Goal: Task Accomplishment & Management: Complete application form

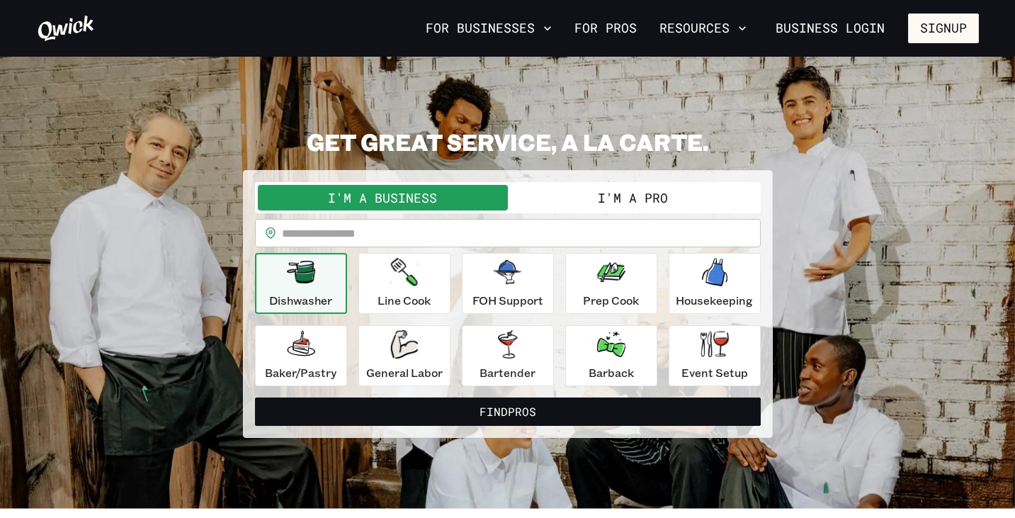
click at [555, 198] on button "I'm a Pro" at bounding box center [633, 197] width 250 height 25
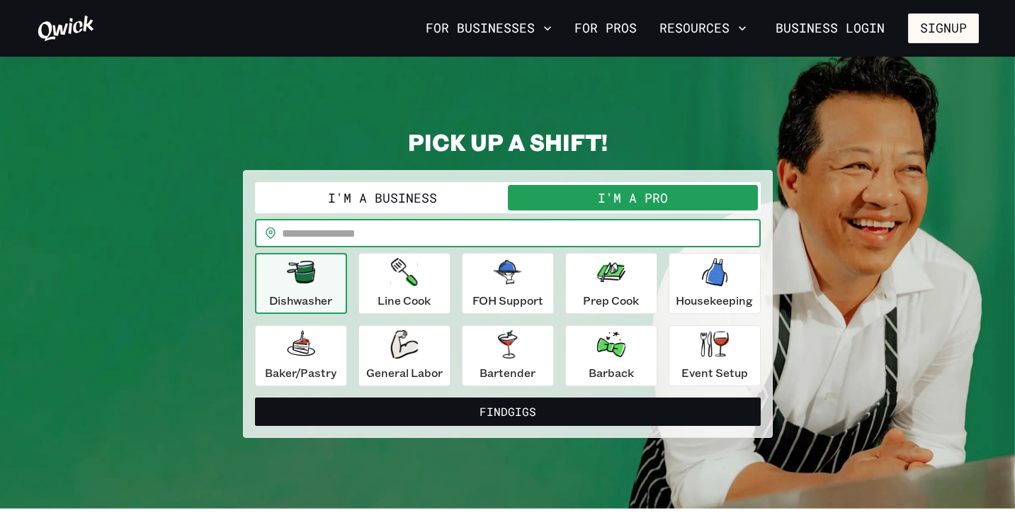
click at [499, 232] on input "text" at bounding box center [521, 233] width 479 height 28
type input "*****"
click at [288, 278] on icon "button" at bounding box center [301, 272] width 28 height 23
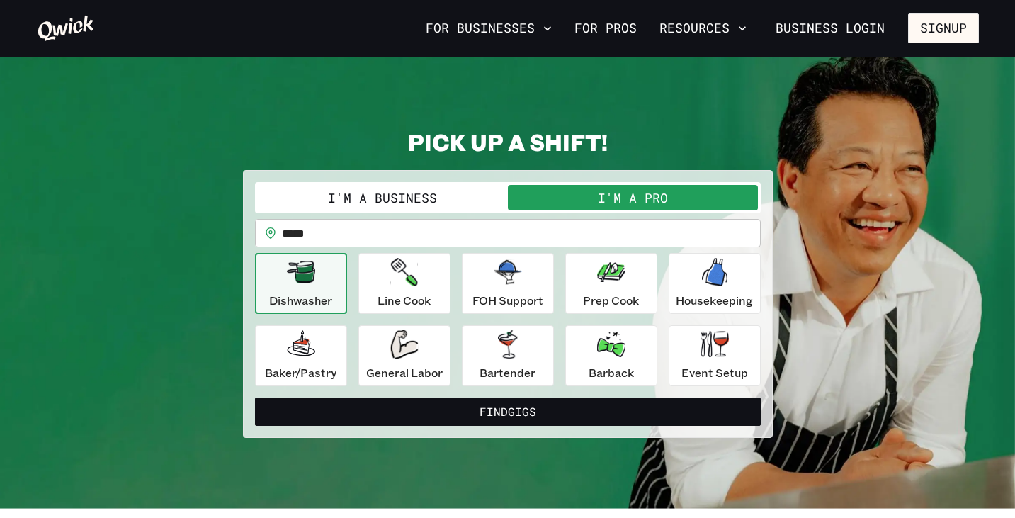
click at [428, 237] on input "*****" at bounding box center [521, 233] width 479 height 28
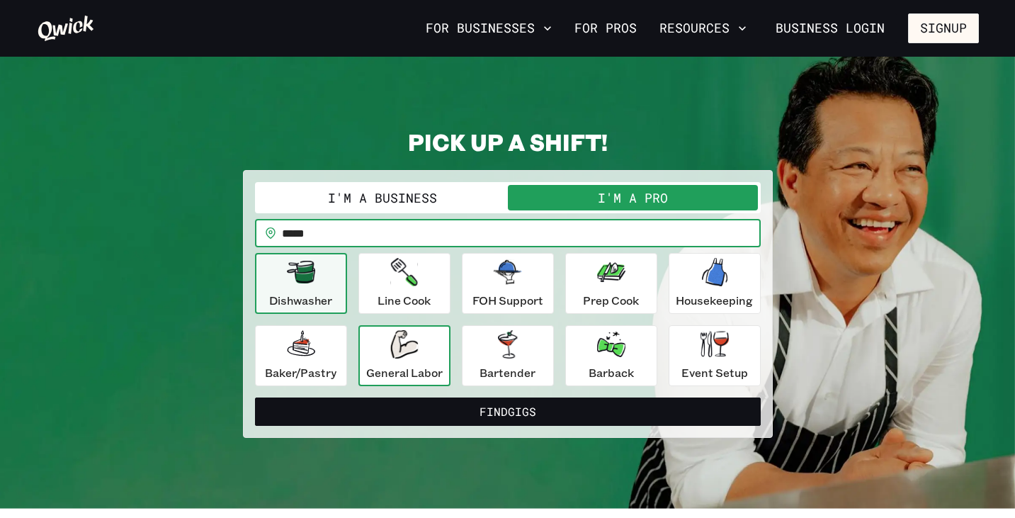
click at [414, 375] on p "General Labor" at bounding box center [404, 372] width 76 height 17
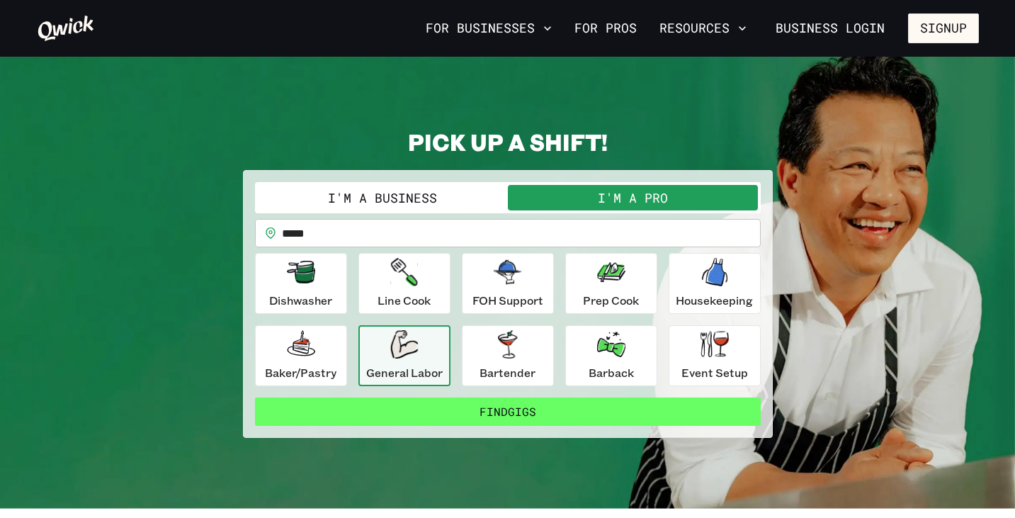
click at [414, 417] on button "Find Gigs" at bounding box center [508, 411] width 506 height 28
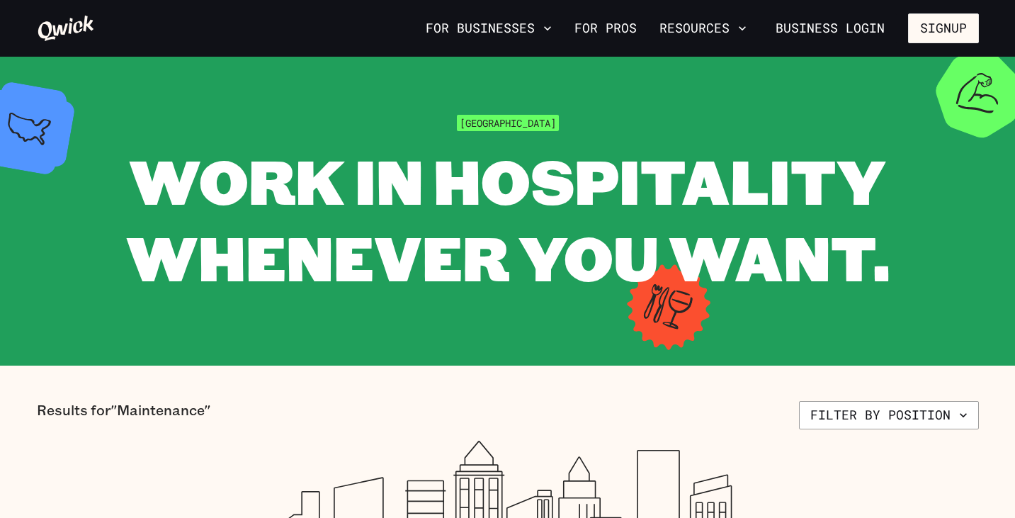
scroll to position [14, 0]
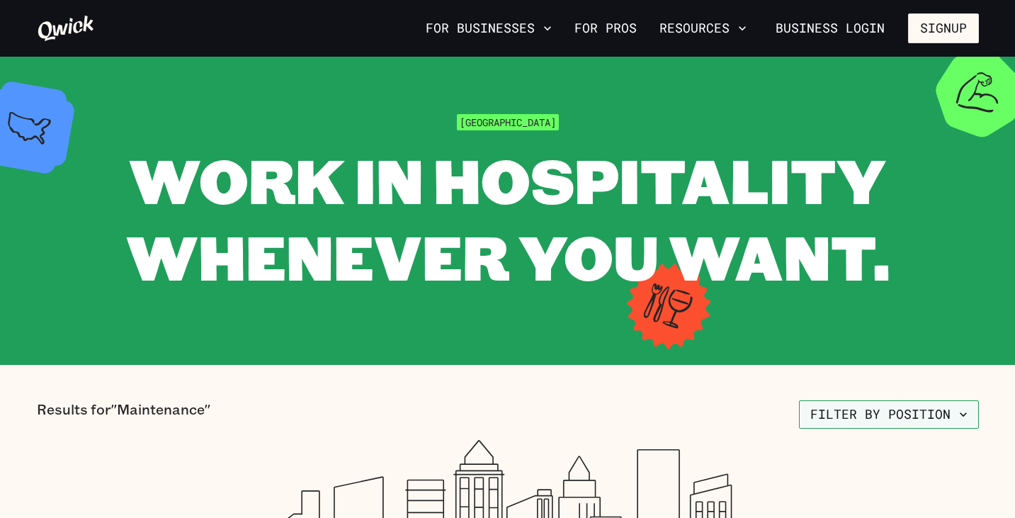
click at [870, 404] on button "Filter by position" at bounding box center [889, 414] width 180 height 28
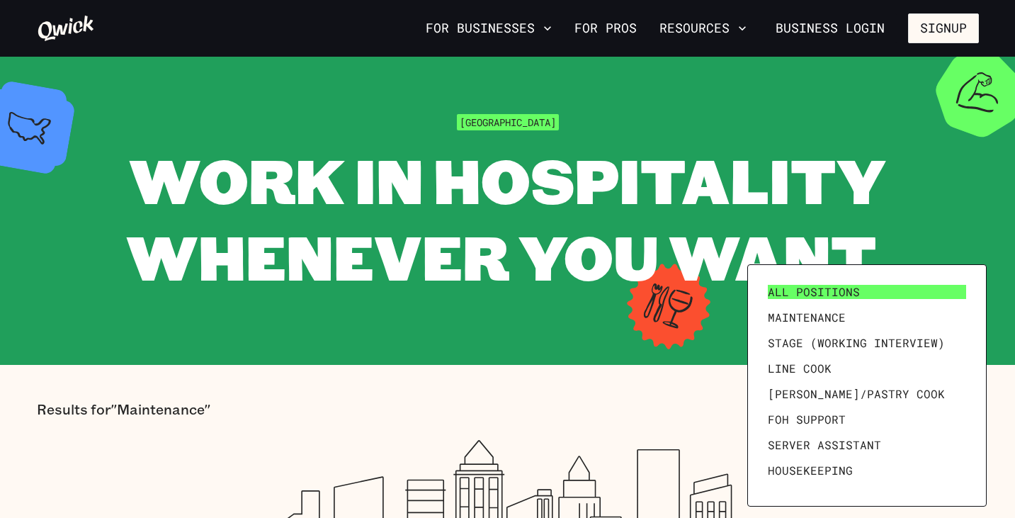
click at [853, 299] on link "All Positions" at bounding box center [867, 291] width 210 height 25
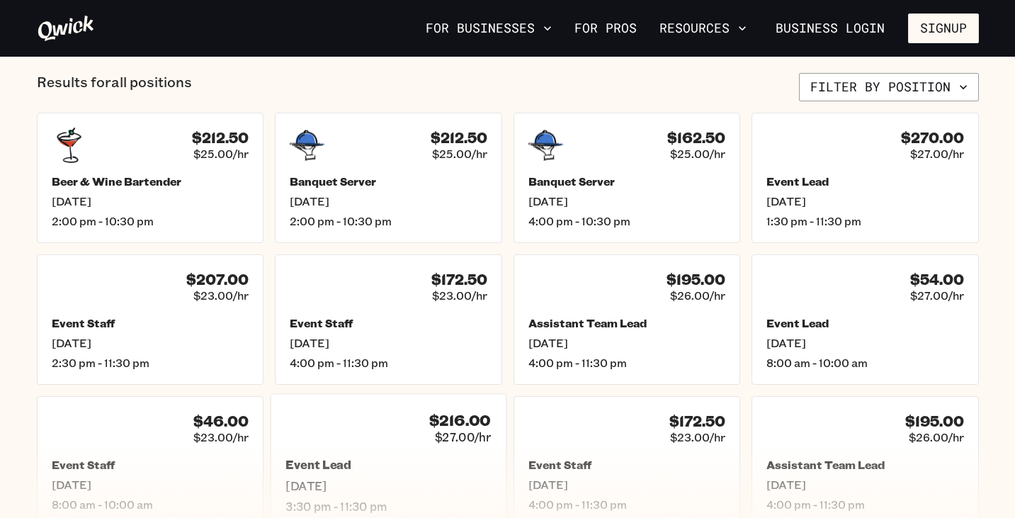
scroll to position [635, 0]
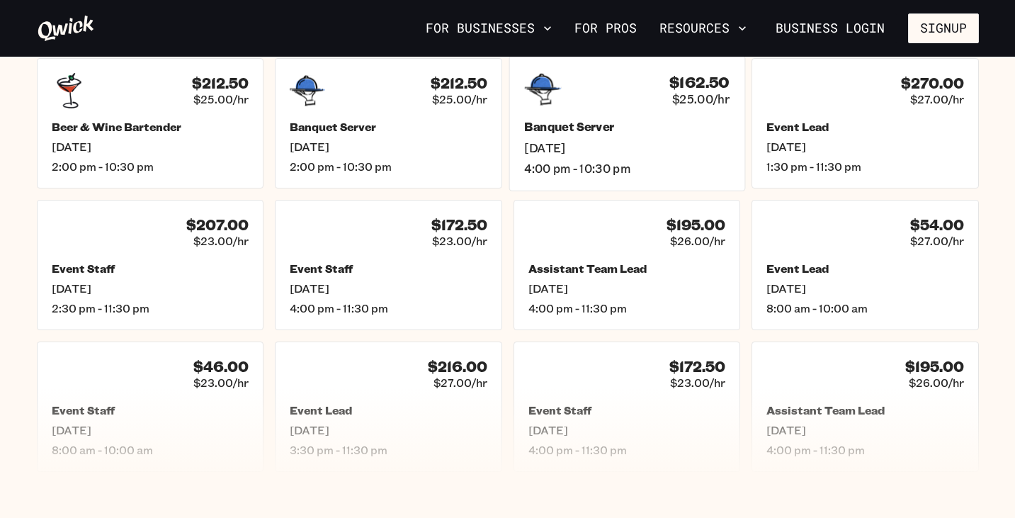
click at [567, 136] on div "Banquet Server [DATE] 4:00 pm - 10:30 pm" at bounding box center [626, 148] width 205 height 56
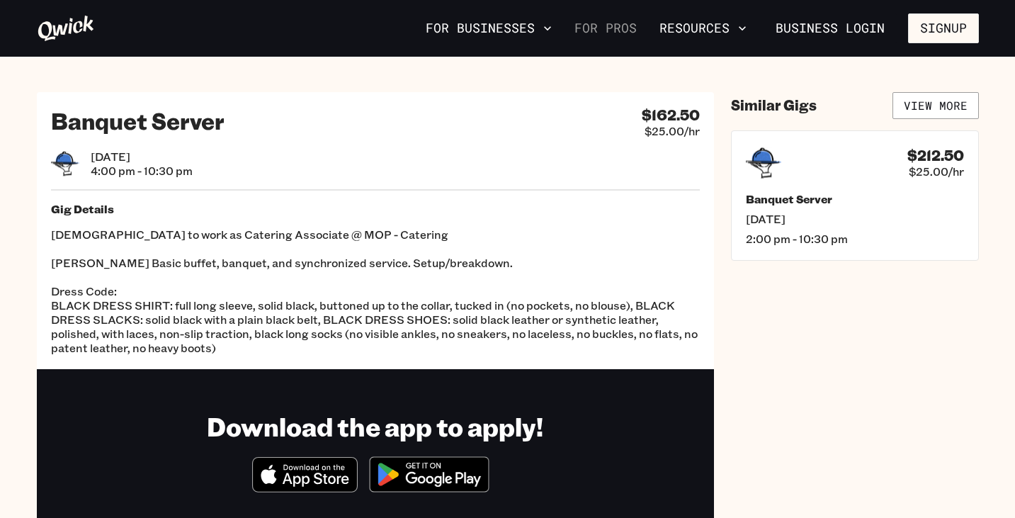
click at [619, 33] on link "For Pros" at bounding box center [606, 28] width 74 height 24
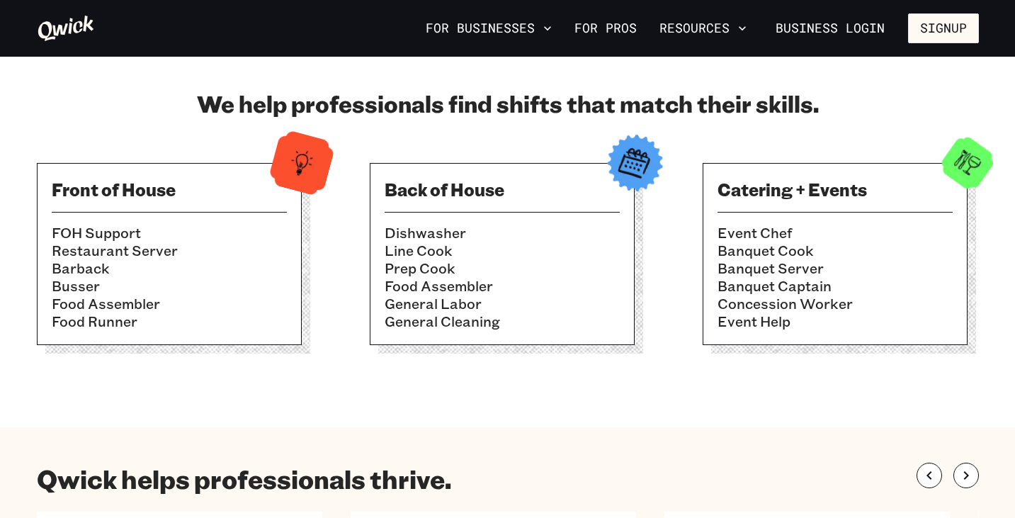
scroll to position [439, 0]
click at [107, 194] on h3 "Front of House" at bounding box center [169, 189] width 235 height 23
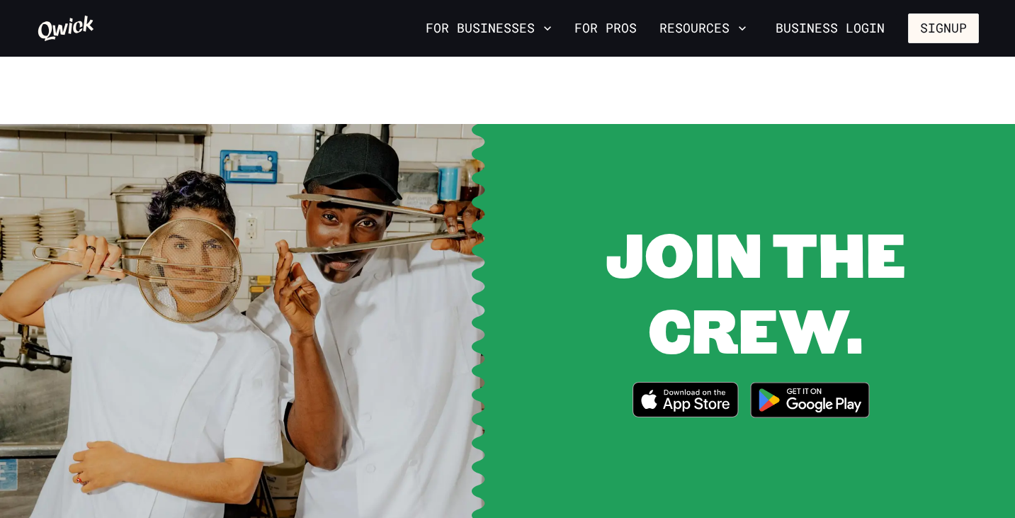
scroll to position [1474, 0]
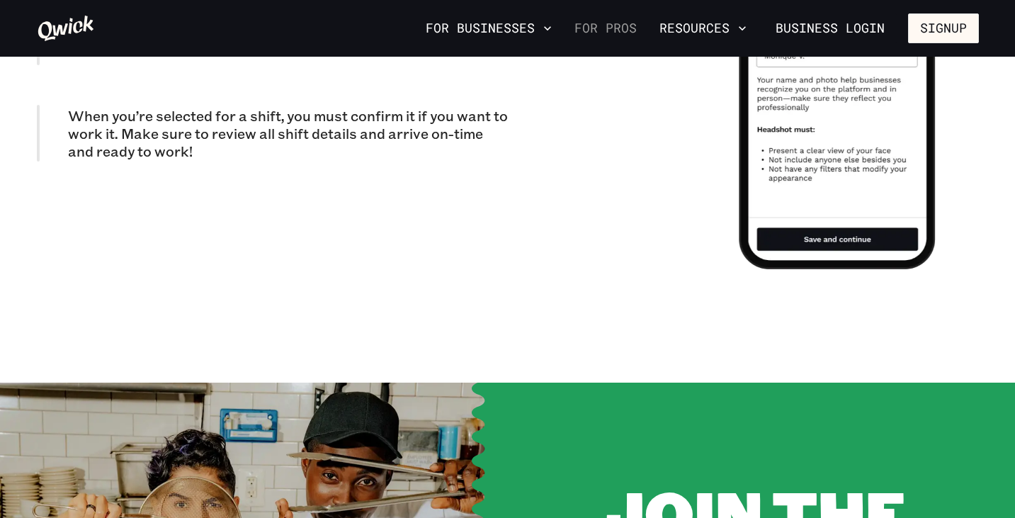
click at [588, 26] on link "For Pros" at bounding box center [606, 28] width 74 height 24
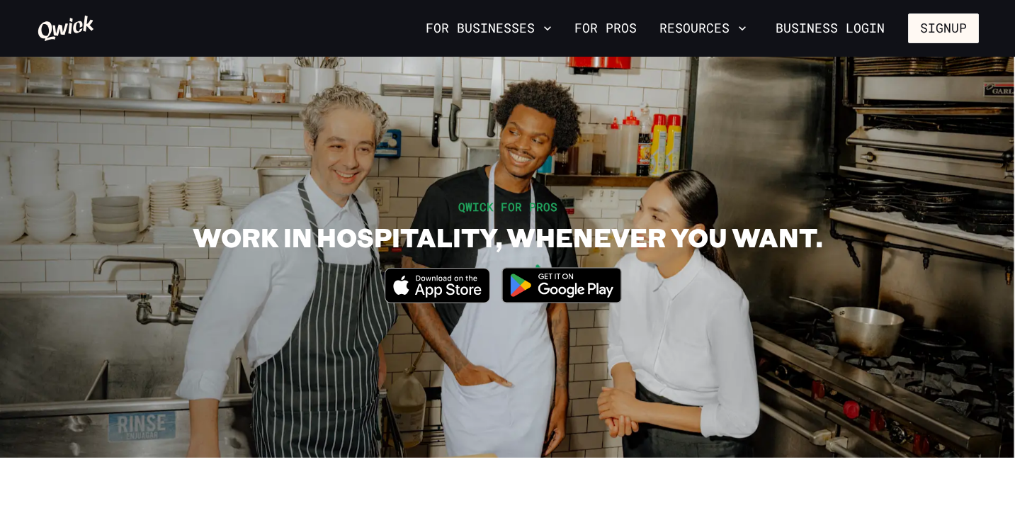
click at [674, 0] on div "For Businesses For Pros Resources Business Login Signup" at bounding box center [507, 28] width 1015 height 57
